Goal: Transaction & Acquisition: Purchase product/service

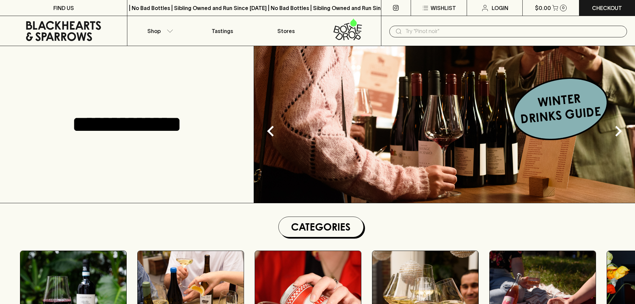
click at [415, 35] on input "text" at bounding box center [513, 31] width 216 height 11
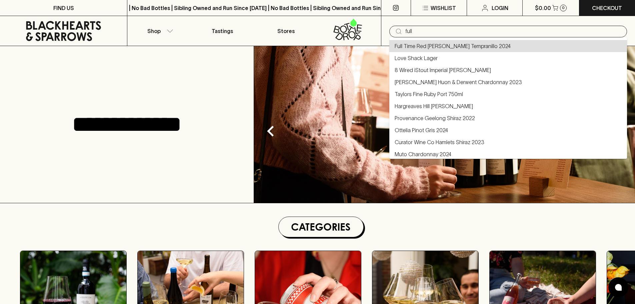
type input "Full Time Red [PERSON_NAME] Tempranillo 2024"
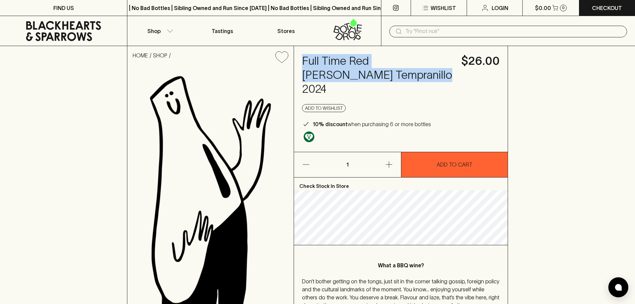
drag, startPoint x: 398, startPoint y: 75, endPoint x: 300, endPoint y: 53, distance: 99.9
click at [300, 53] on div "Full Time Red [PERSON_NAME] Tempranillo 2024 $26.00 Add to wishlist 10% discoun…" at bounding box center [401, 99] width 214 height 106
copy h4 "Full Time Red [PERSON_NAME] Tempranillo 2024"
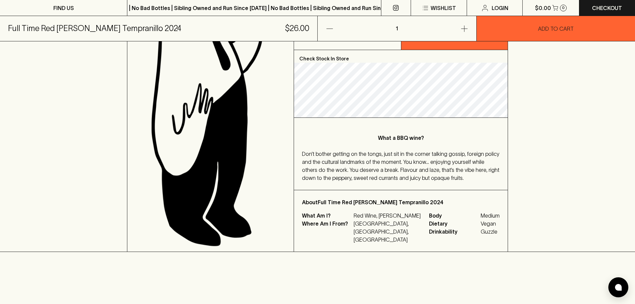
scroll to position [111, 0]
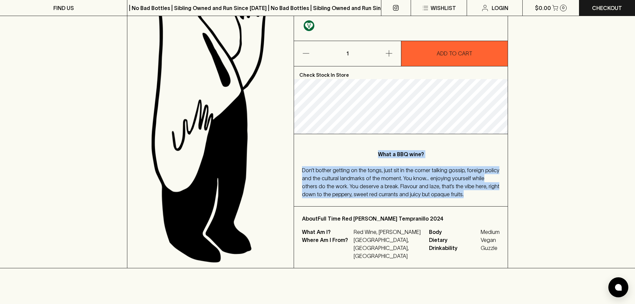
drag, startPoint x: 379, startPoint y: 140, endPoint x: 444, endPoint y: 185, distance: 78.9
click at [444, 185] on div "What a BBQ wine? Don’t bother getting on the tongs, just sit in the corner talk…" at bounding box center [401, 170] width 214 height 72
copy div "What a BBQ wine? Don’t bother getting on the tongs, just sit in the corner talk…"
